Goal: Information Seeking & Learning: Learn about a topic

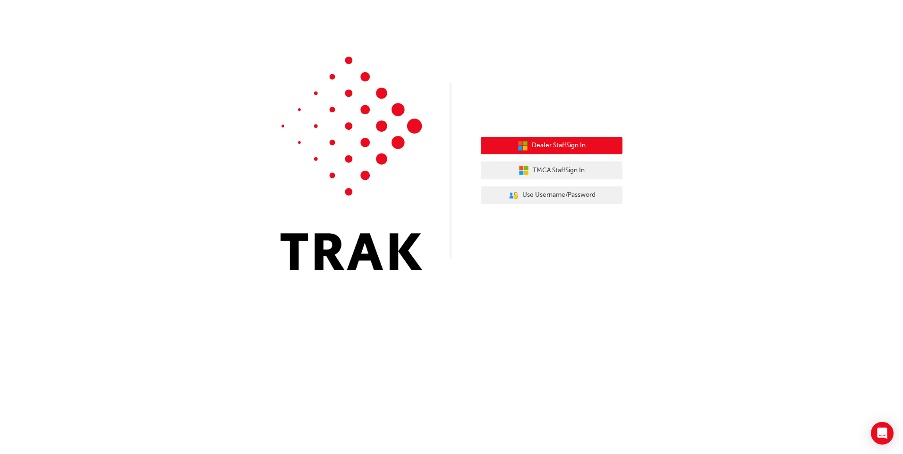
click at [545, 149] on span "Dealer Staff Sign In" at bounding box center [559, 145] width 54 height 11
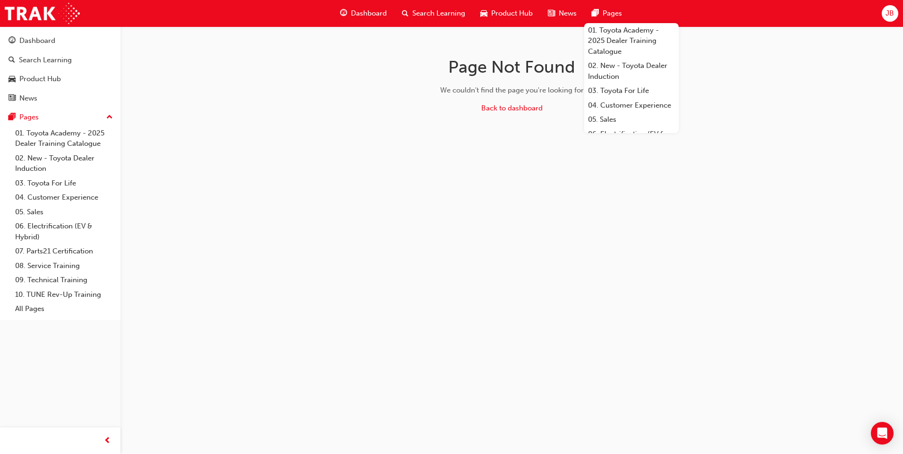
click at [429, 25] on div "Dashboard Search Learning Product Hub News Pages 01. Toyota Academy - 2025 Deal…" at bounding box center [481, 13] width 305 height 27
click at [433, 19] on div "Search Learning" at bounding box center [433, 13] width 78 height 19
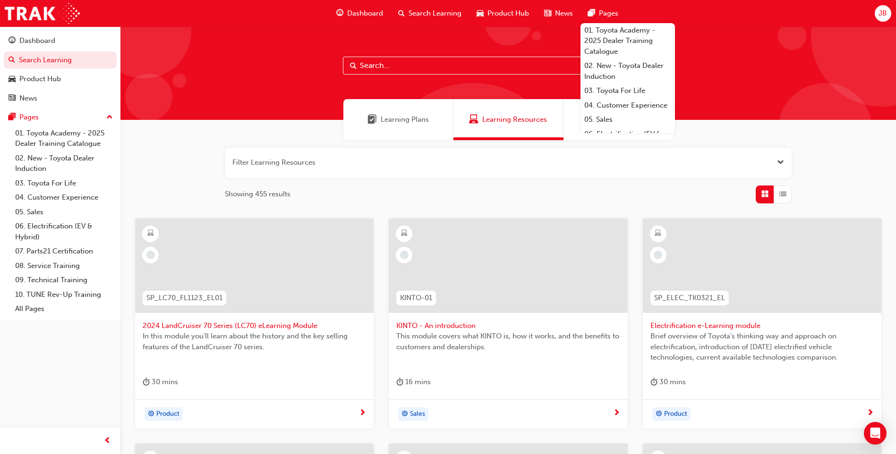
click at [396, 61] on input "text" at bounding box center [508, 66] width 331 height 18
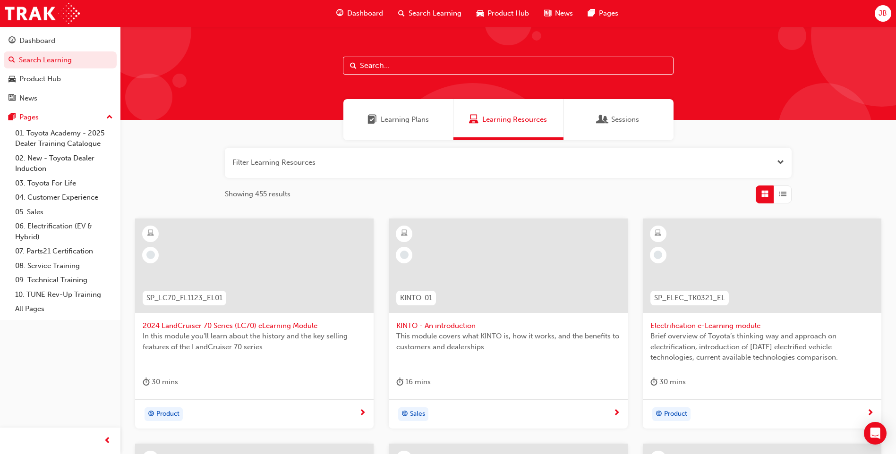
click at [386, 64] on input "text" at bounding box center [508, 66] width 331 height 18
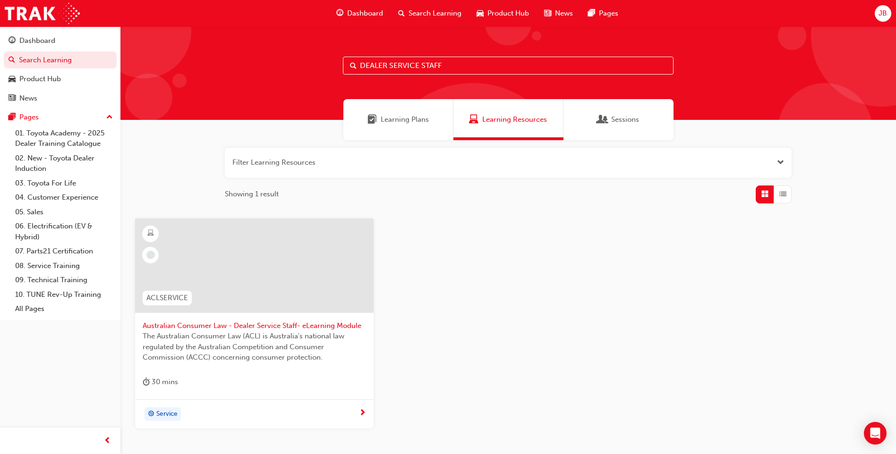
type input "DEALER SERVICE STAFF"
click at [260, 324] on span "Australian Consumer Law - Dealer Service Staff- eLearning Module" at bounding box center [254, 326] width 223 height 11
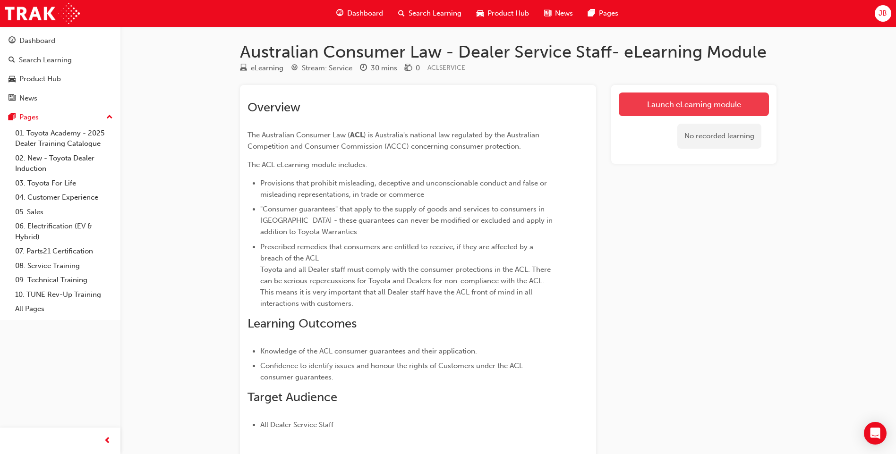
click at [711, 109] on link "Launch eLearning module" at bounding box center [694, 105] width 150 height 24
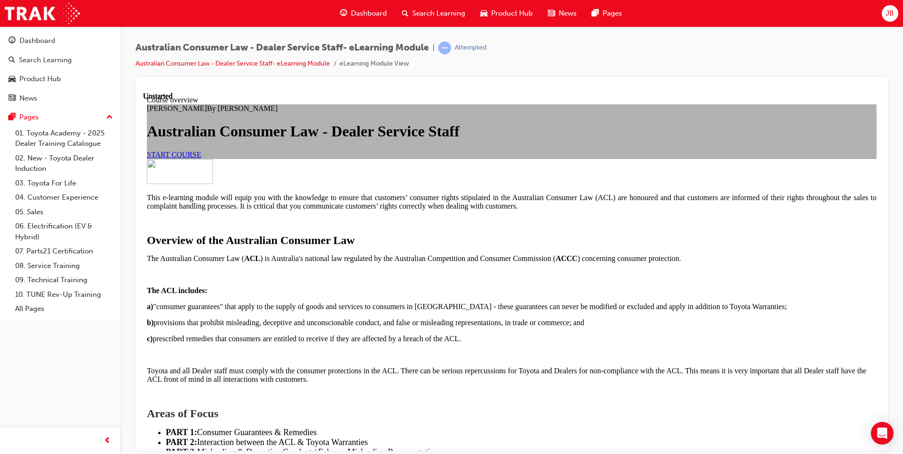
click at [201, 158] on span "START COURSE" at bounding box center [174, 154] width 54 height 8
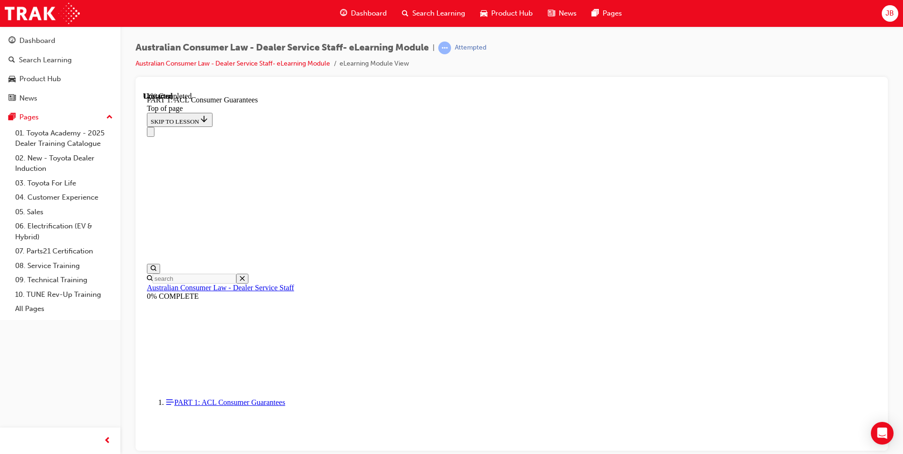
scroll to position [1541, 0]
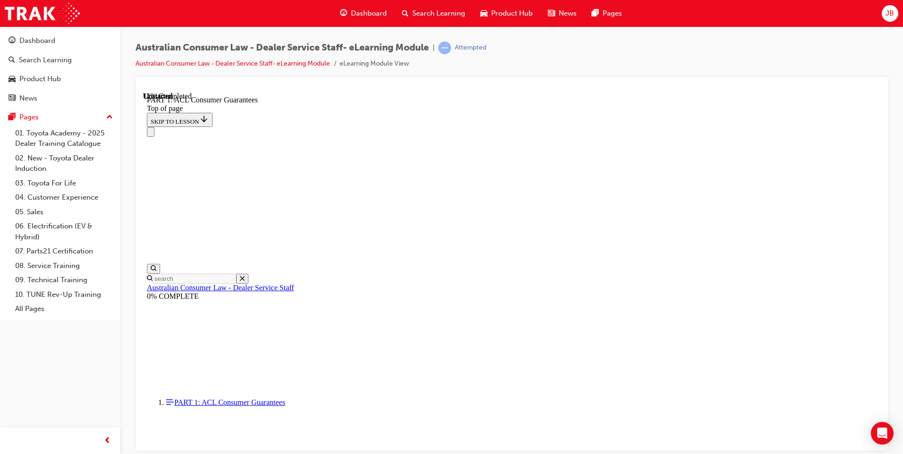
scroll to position [1547, 0]
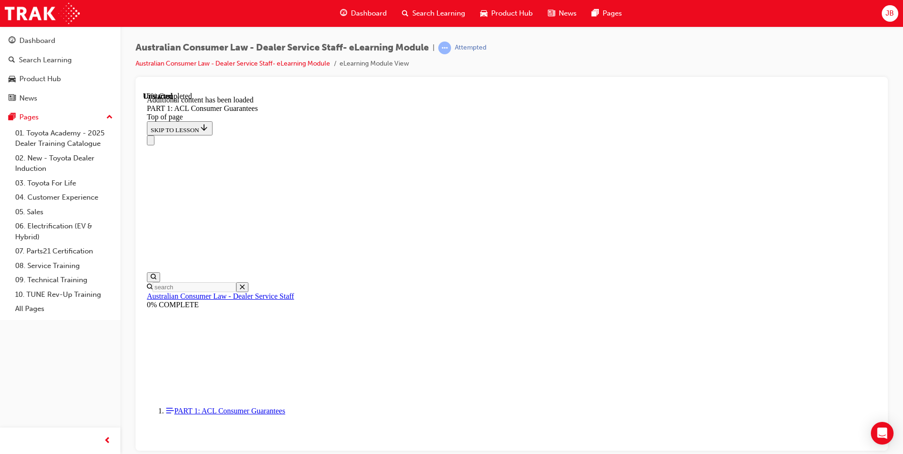
scroll to position [1805, 0]
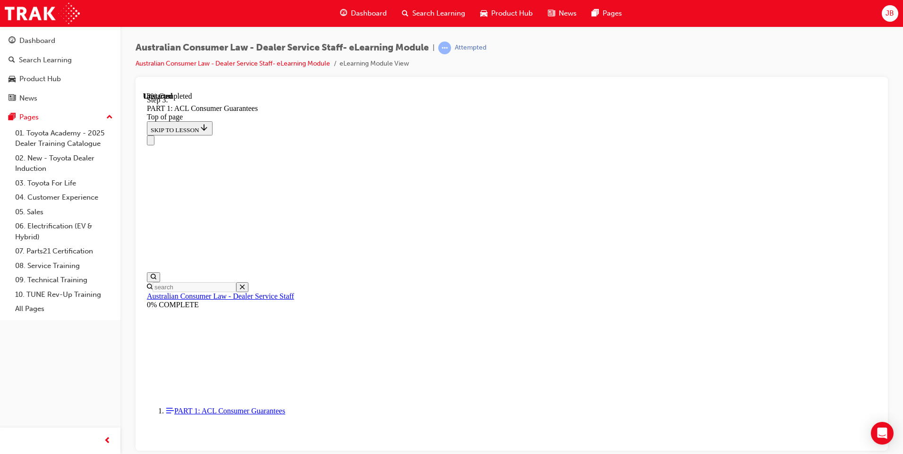
scroll to position [1801, 0]
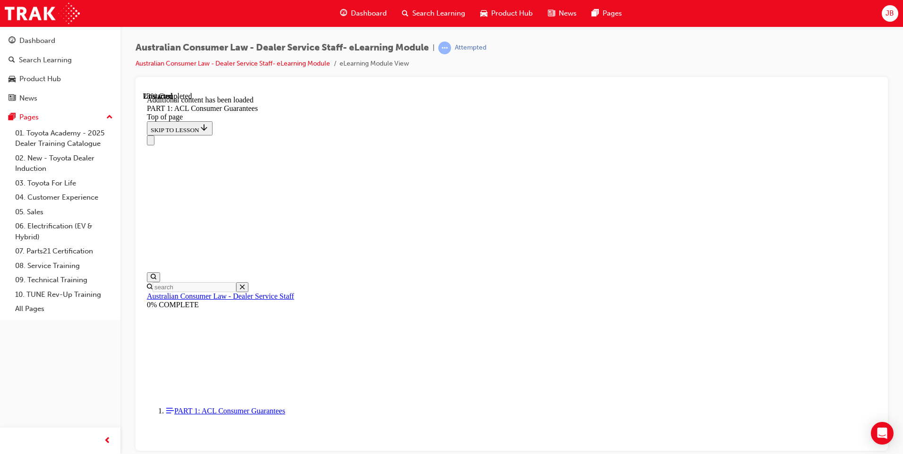
scroll to position [2454, 0]
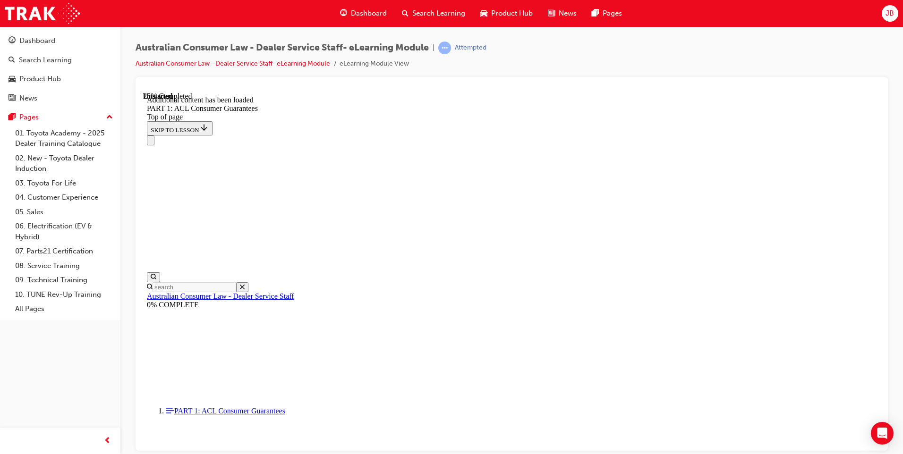
scroll to position [2452, 0]
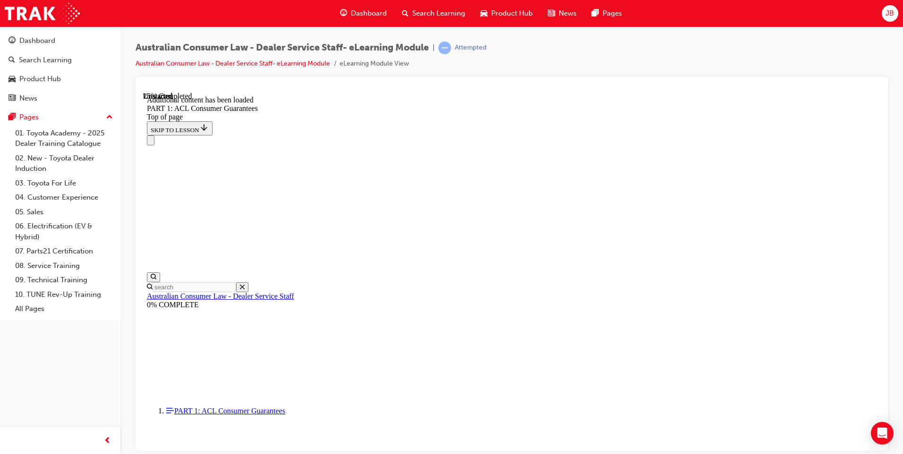
scroll to position [2385, 0]
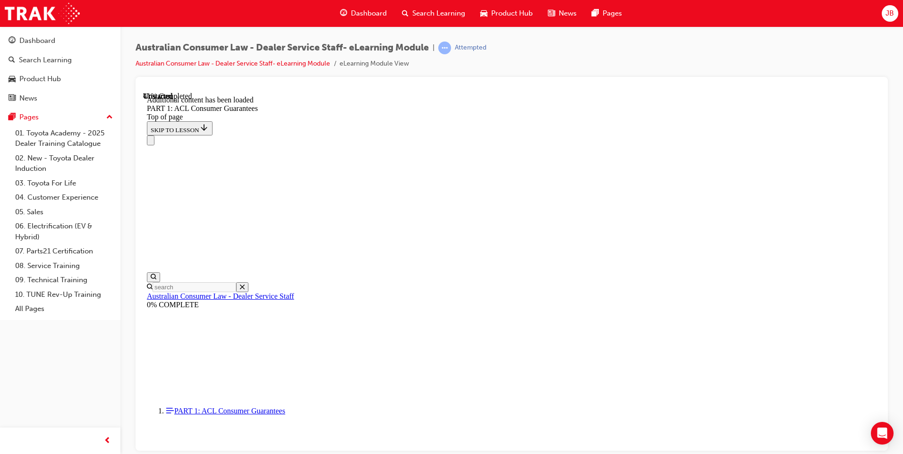
scroll to position [3625, 0]
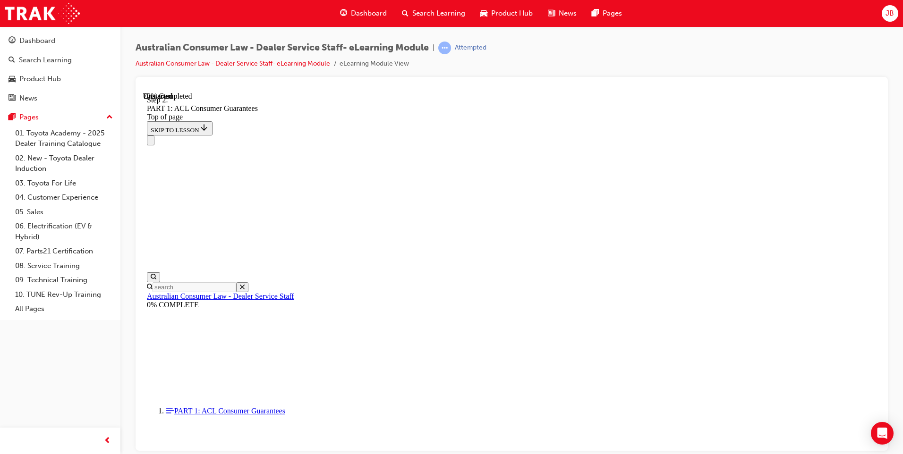
drag, startPoint x: 818, startPoint y: 222, endPoint x: 807, endPoint y: 224, distance: 11.1
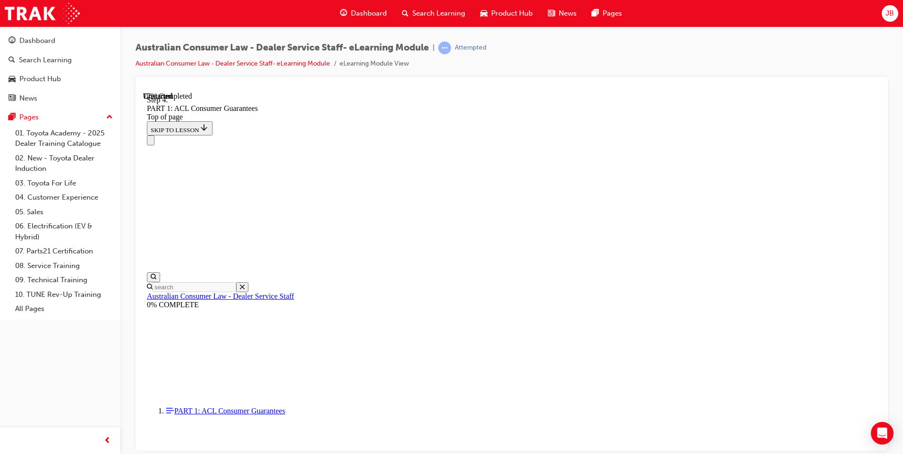
drag, startPoint x: 782, startPoint y: 399, endPoint x: 794, endPoint y: 393, distance: 13.1
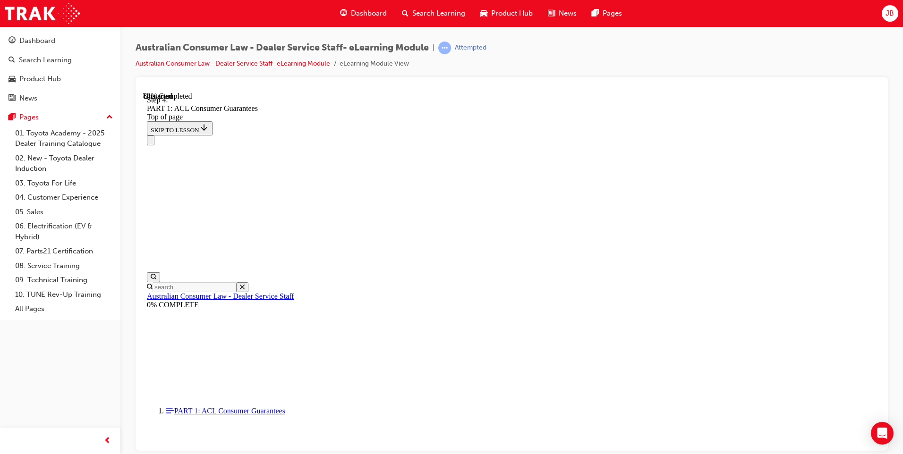
drag, startPoint x: 786, startPoint y: 411, endPoint x: 789, endPoint y: 405, distance: 5.9
drag, startPoint x: 776, startPoint y: 414, endPoint x: 784, endPoint y: 394, distance: 21.2
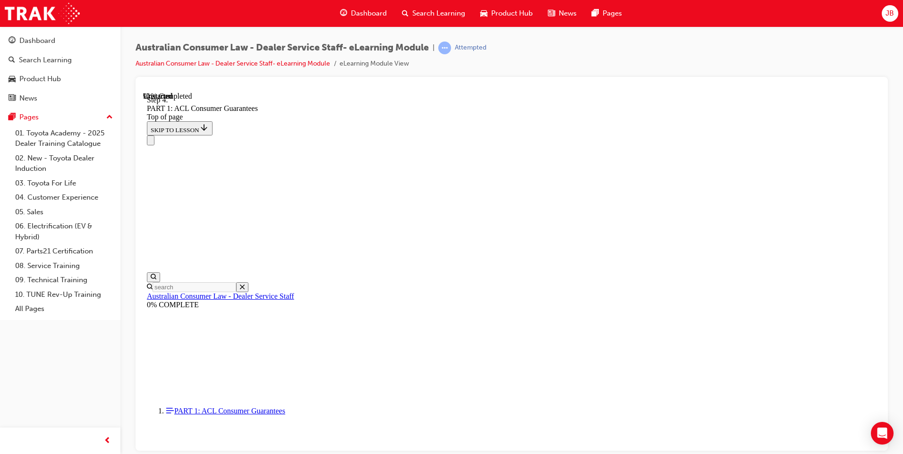
scroll to position [9226, 0]
drag, startPoint x: 772, startPoint y: 387, endPoint x: 775, endPoint y: 380, distance: 7.6
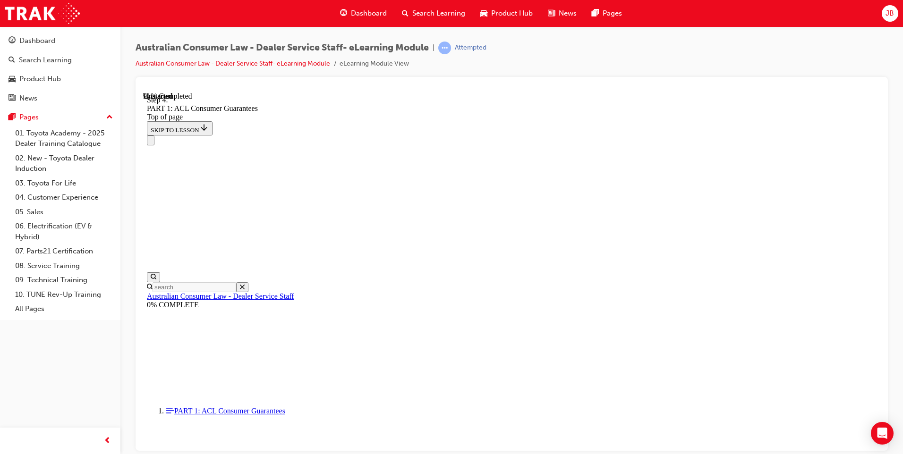
drag, startPoint x: 619, startPoint y: 146, endPoint x: 673, endPoint y: 130, distance: 55.5
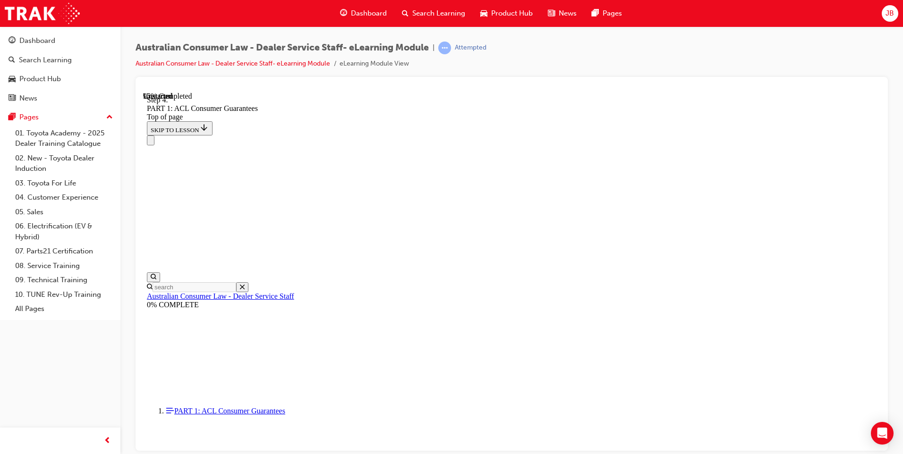
drag, startPoint x: 538, startPoint y: 156, endPoint x: 704, endPoint y: 167, distance: 167.1
drag, startPoint x: 540, startPoint y: 208, endPoint x: 721, endPoint y: 205, distance: 181.5
drag, startPoint x: 516, startPoint y: 314, endPoint x: 741, endPoint y: 263, distance: 230.6
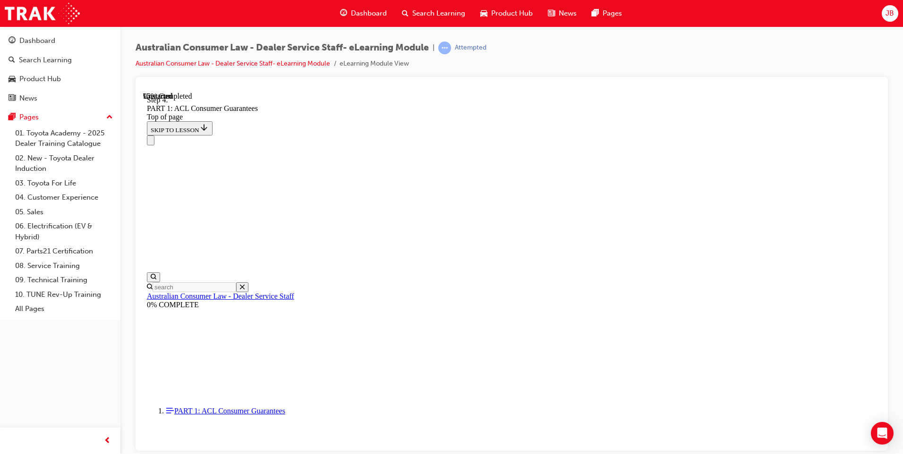
drag, startPoint x: 586, startPoint y: 308, endPoint x: 676, endPoint y: 301, distance: 90.0
drag, startPoint x: 467, startPoint y: 363, endPoint x: 495, endPoint y: 358, distance: 28.4
drag, startPoint x: 495, startPoint y: 358, endPoint x: 686, endPoint y: 355, distance: 190.9
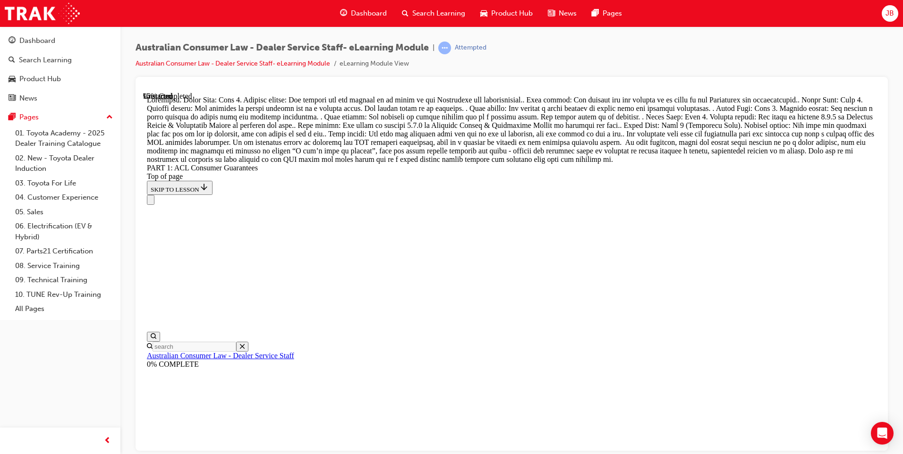
scroll to position [10229, 0]
drag, startPoint x: 653, startPoint y: 269, endPoint x: 704, endPoint y: 260, distance: 51.3
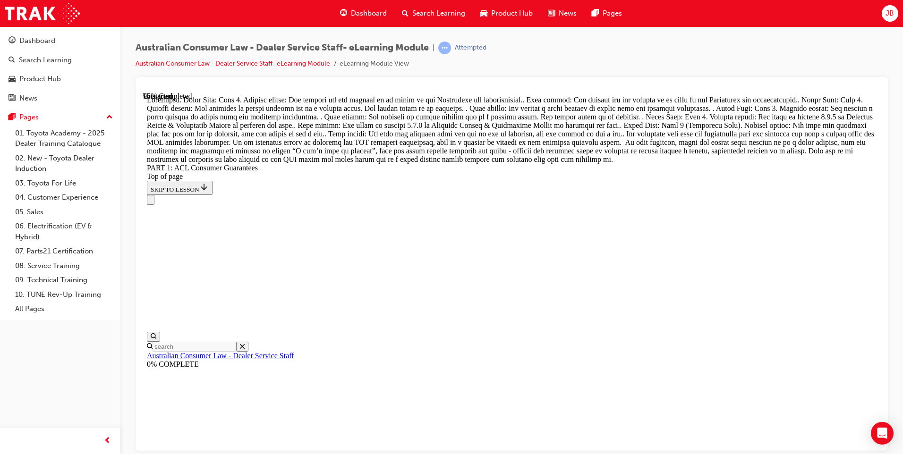
scroll to position [9994, 0]
drag, startPoint x: 501, startPoint y: 342, endPoint x: 660, endPoint y: 298, distance: 165.6
drag, startPoint x: 500, startPoint y: 387, endPoint x: 655, endPoint y: 224, distance: 224.9
drag, startPoint x: 523, startPoint y: 399, endPoint x: 661, endPoint y: 331, distance: 154.0
drag, startPoint x: 589, startPoint y: 394, endPoint x: 647, endPoint y: 398, distance: 58.2
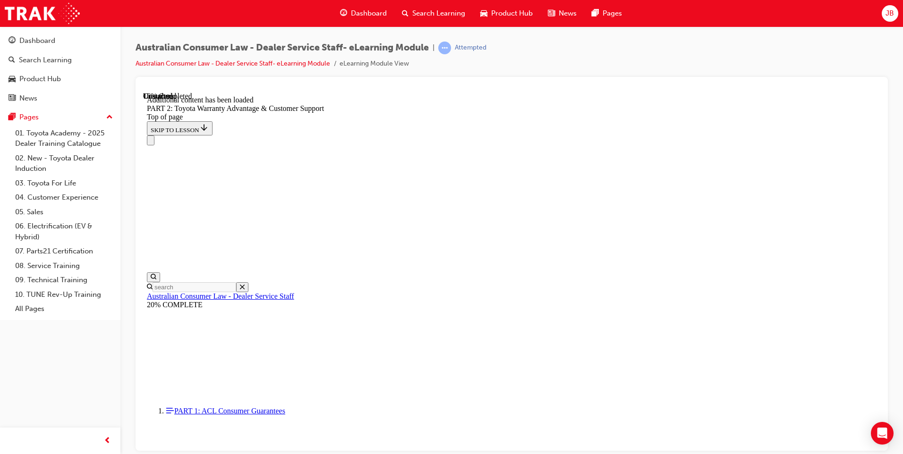
scroll to position [950, 0]
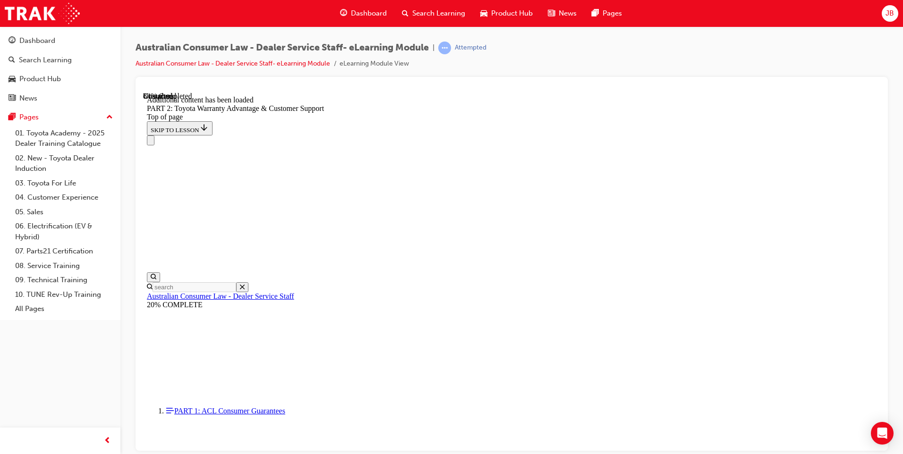
drag, startPoint x: 425, startPoint y: 184, endPoint x: 620, endPoint y: 386, distance: 281.0
copy div "Based on the scenario above, what rights may the customer have in this scenario…"
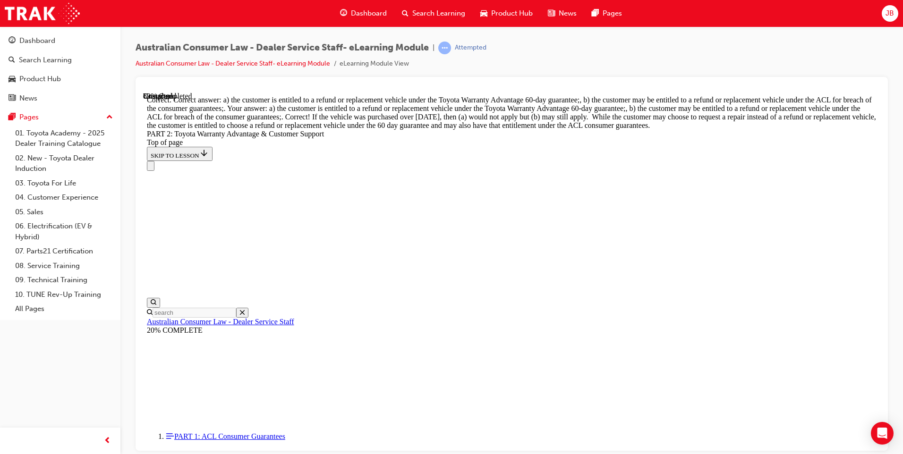
scroll to position [3692, 0]
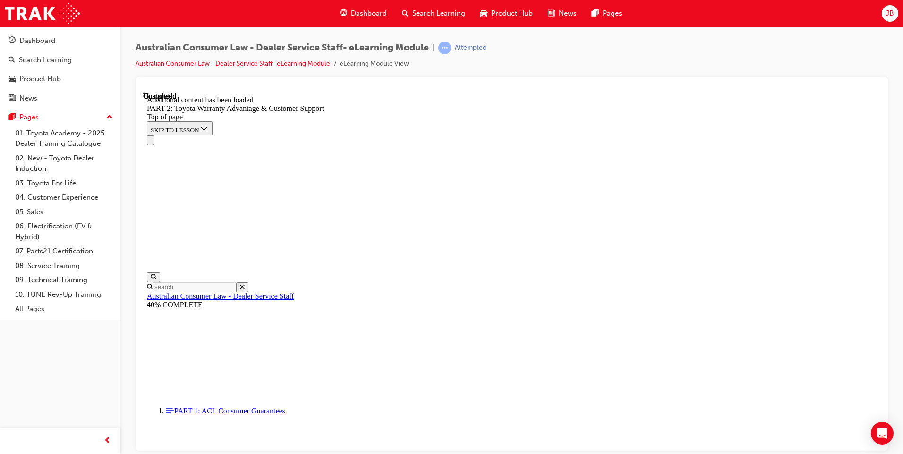
scroll to position [3915, 0]
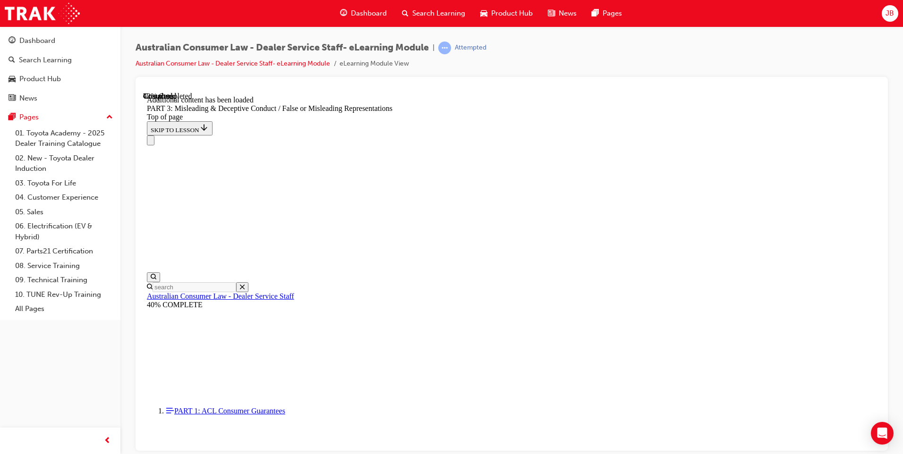
scroll to position [2154, 0]
drag, startPoint x: 421, startPoint y: 153, endPoint x: 528, endPoint y: 403, distance: 271.8
copy div "Which of the following could be a false or misleading representation under the …"
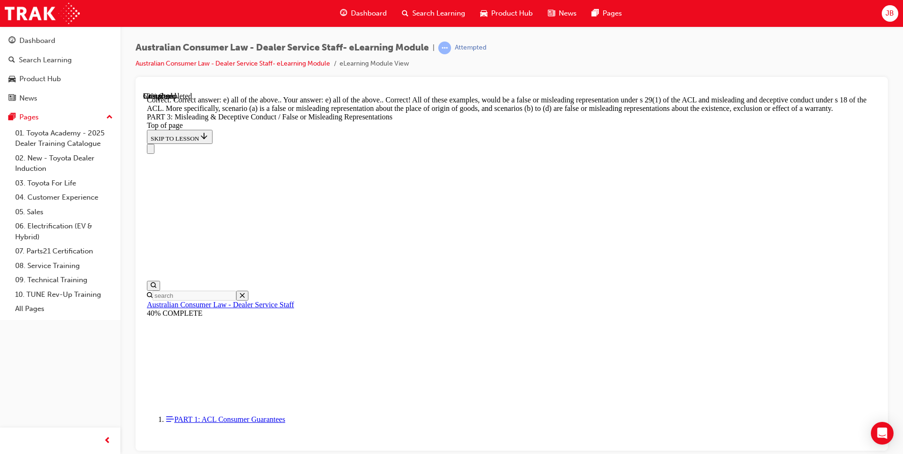
scroll to position [2314, 0]
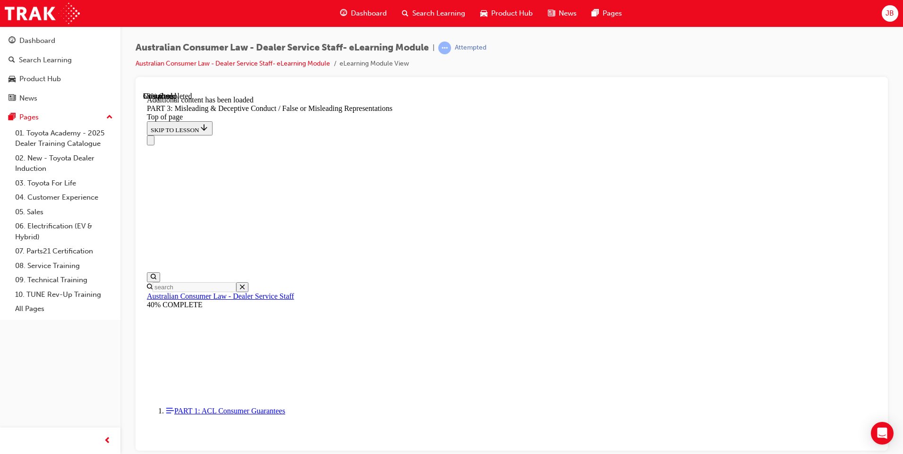
scroll to position [2739, 0]
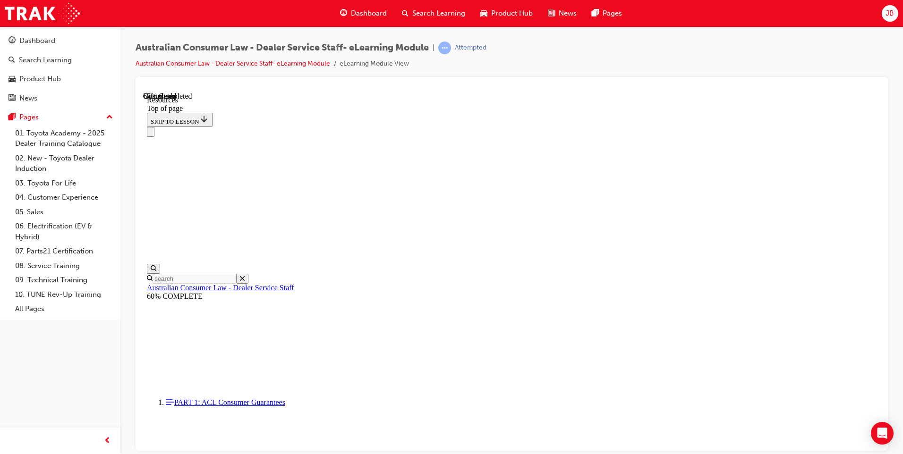
scroll to position [432, 0]
